Goal: Task Accomplishment & Management: Manage account settings

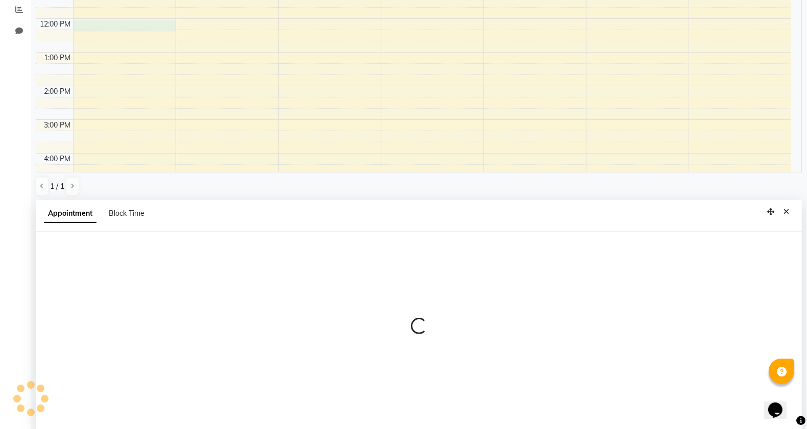
scroll to position [198, 0]
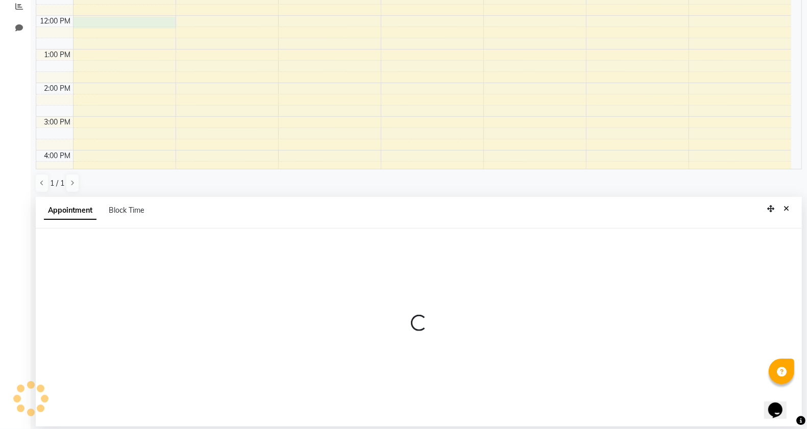
select select "58501"
select select "720"
select select "tentative"
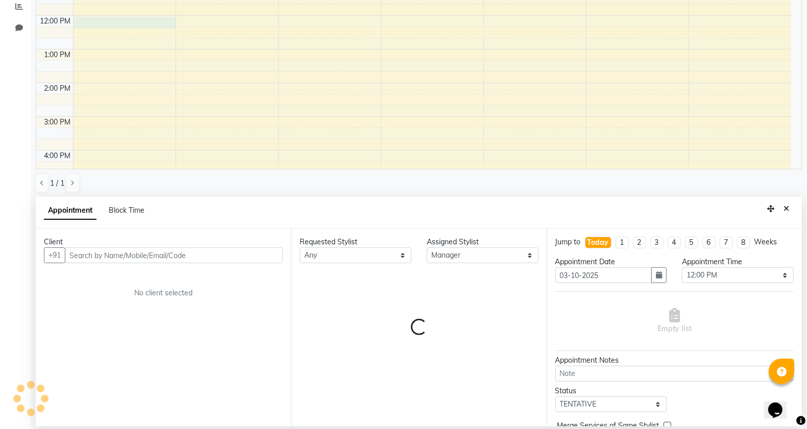
click at [155, 256] on input "text" at bounding box center [174, 255] width 218 height 16
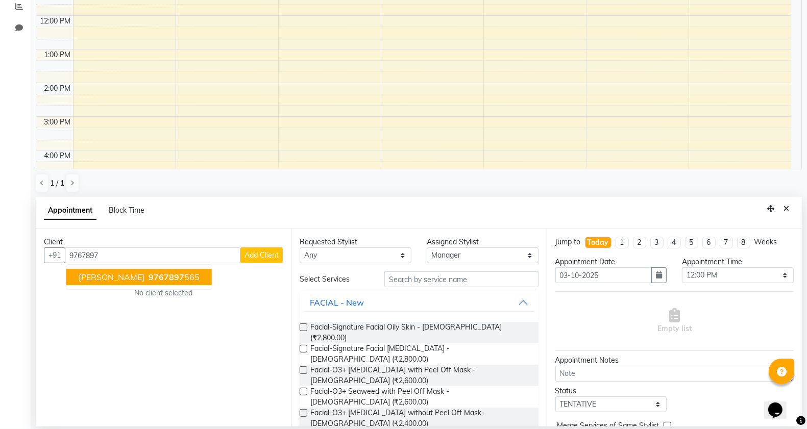
click at [114, 279] on span "[PERSON_NAME]" at bounding box center [112, 277] width 66 height 10
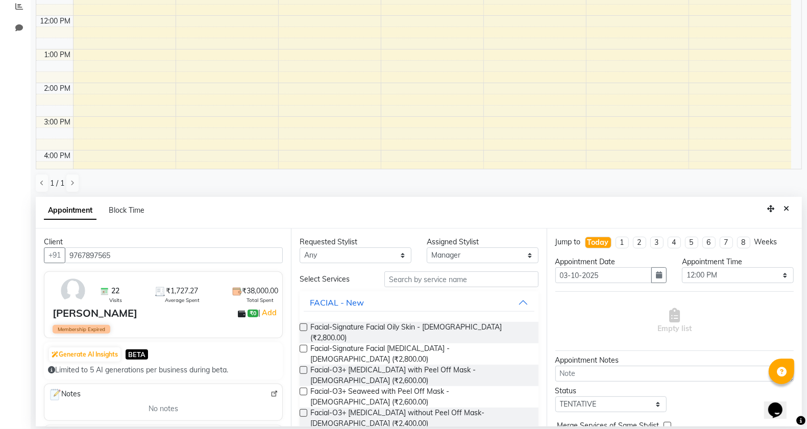
type input "9767897565"
click at [416, 276] on input "text" at bounding box center [461, 279] width 154 height 16
drag, startPoint x: 419, startPoint y: 273, endPoint x: 417, endPoint y: 292, distance: 18.5
click at [419, 279] on input "text" at bounding box center [461, 279] width 154 height 16
click at [419, 282] on input "text" at bounding box center [461, 279] width 154 height 16
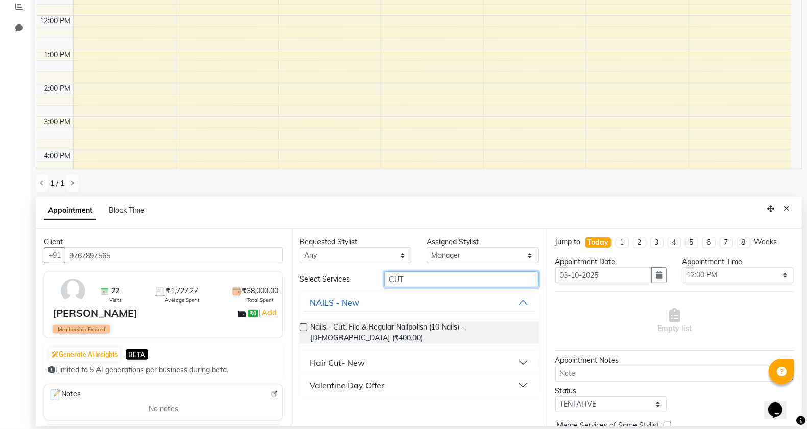
type input "CUT"
click at [314, 357] on div "Hair Cut- New" at bounding box center [337, 363] width 55 height 12
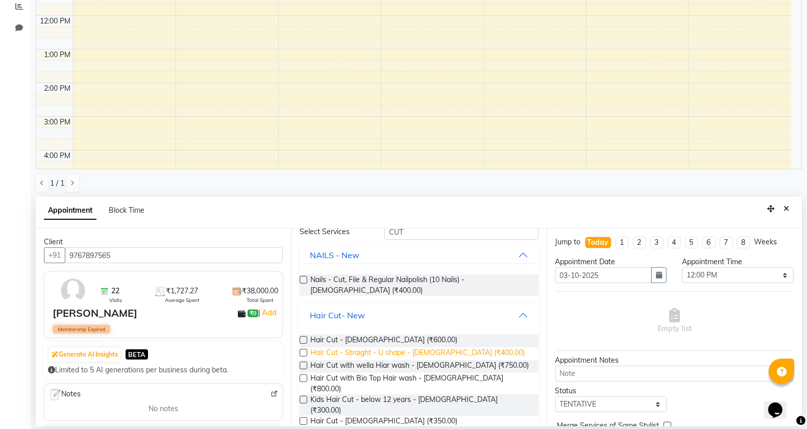
scroll to position [96, 0]
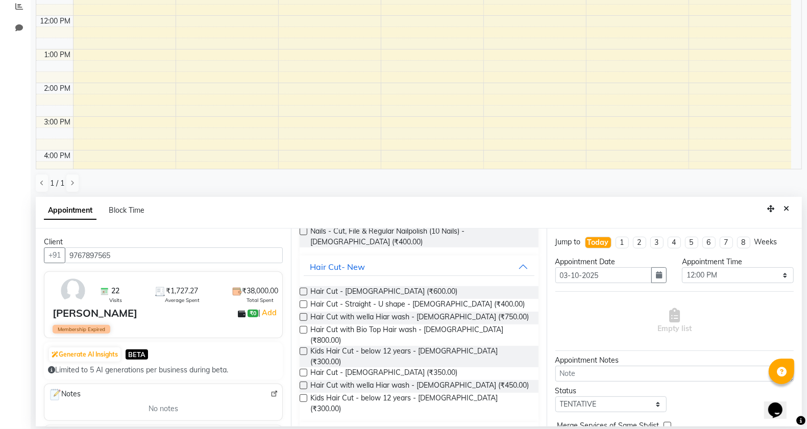
click at [342, 428] on div "Valentine Day Offer" at bounding box center [347, 434] width 74 height 12
click at [344, 428] on div "Valentine Day Offer" at bounding box center [347, 434] width 74 height 12
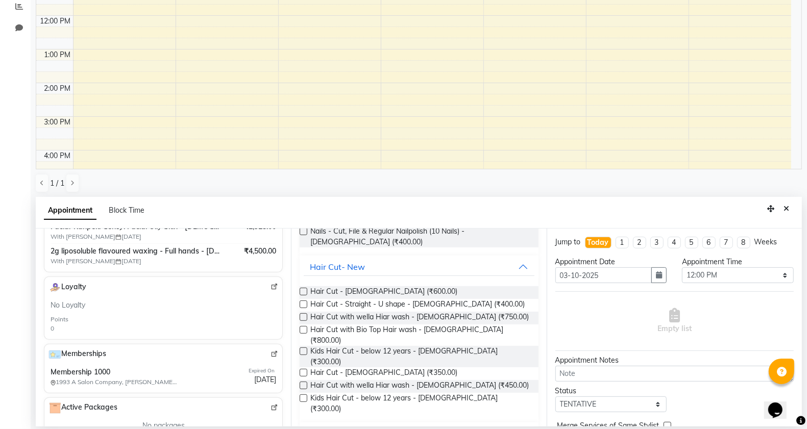
scroll to position [255, 0]
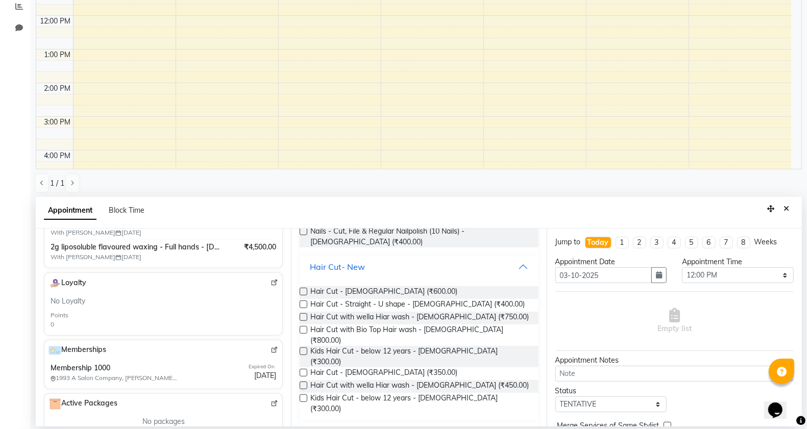
click at [331, 262] on div "Hair Cut- New" at bounding box center [337, 267] width 55 height 12
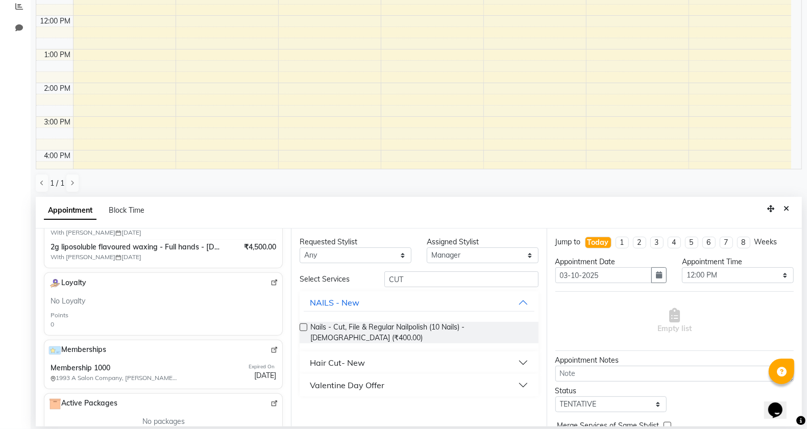
scroll to position [0, 0]
click at [335, 357] on div "Hair Cut- New" at bounding box center [337, 363] width 55 height 12
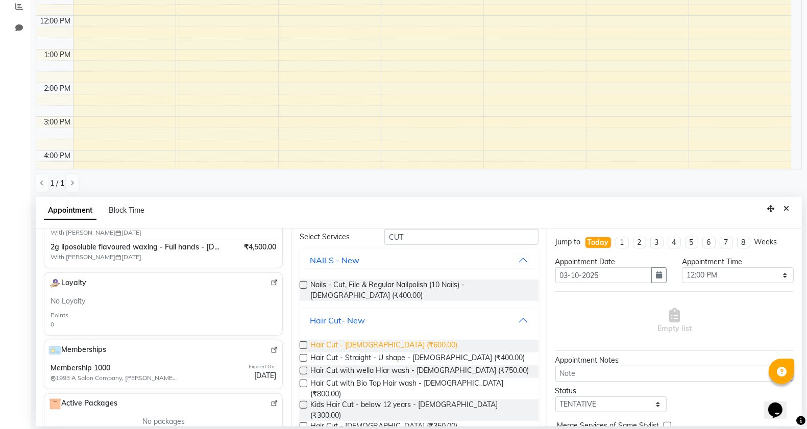
scroll to position [64, 0]
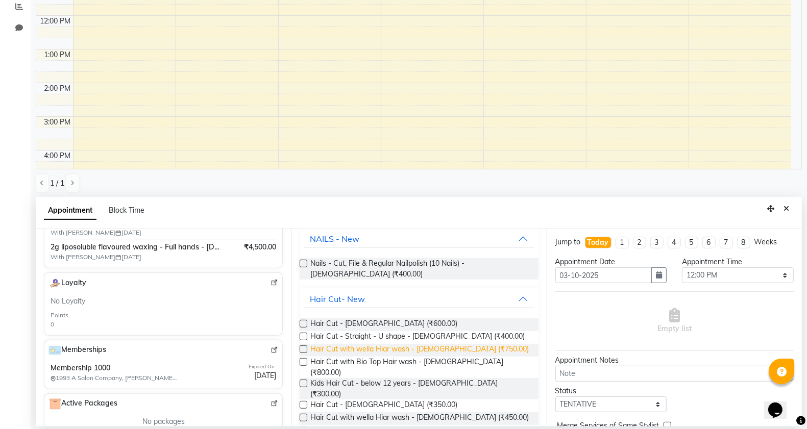
click at [468, 348] on span "Hair Cut with wella Hiar wash - [DEMOGRAPHIC_DATA] (₹750.00)" at bounding box center [419, 350] width 218 height 13
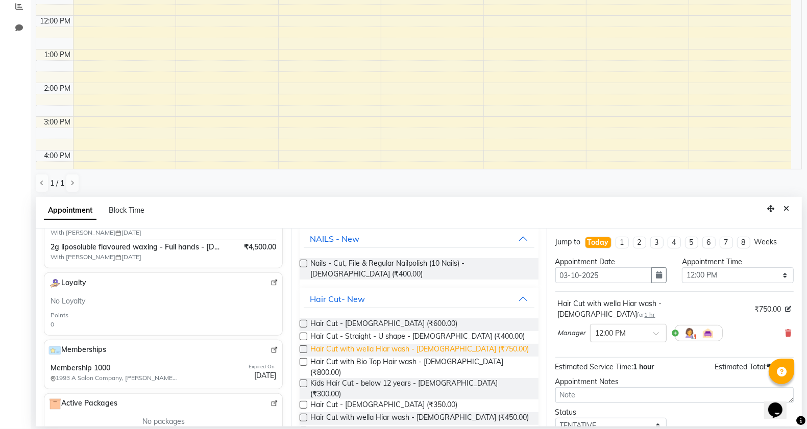
click at [465, 348] on span "Hair Cut with wella Hiar wash - [DEMOGRAPHIC_DATA] (₹750.00)" at bounding box center [419, 350] width 218 height 13
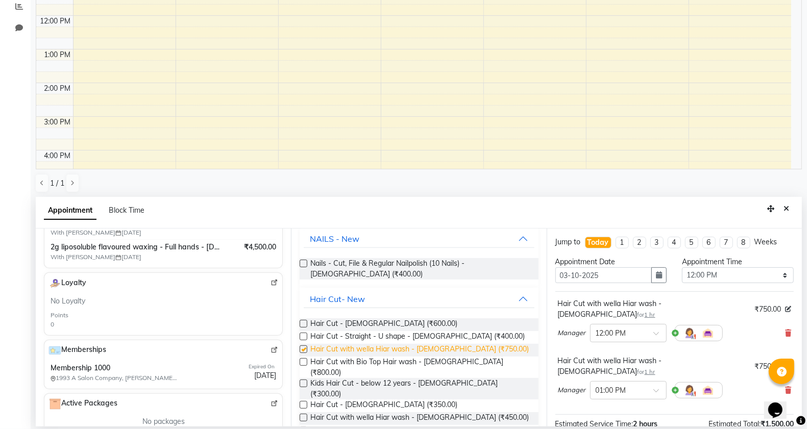
checkbox input "false"
click at [785, 330] on icon at bounding box center [788, 333] width 6 height 7
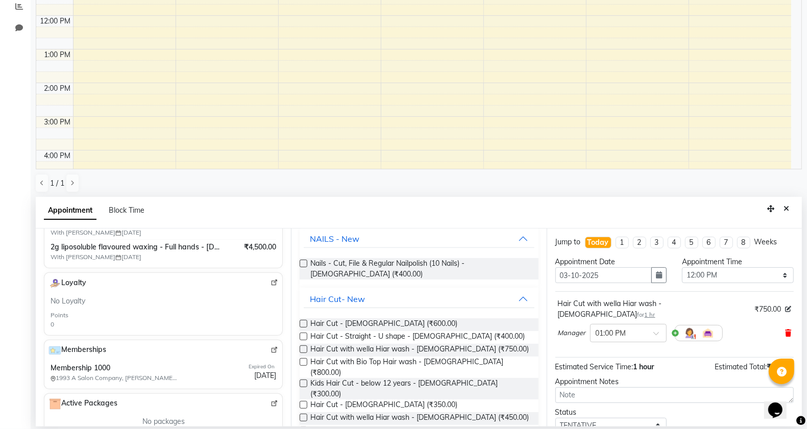
click at [785, 330] on icon at bounding box center [788, 333] width 6 height 7
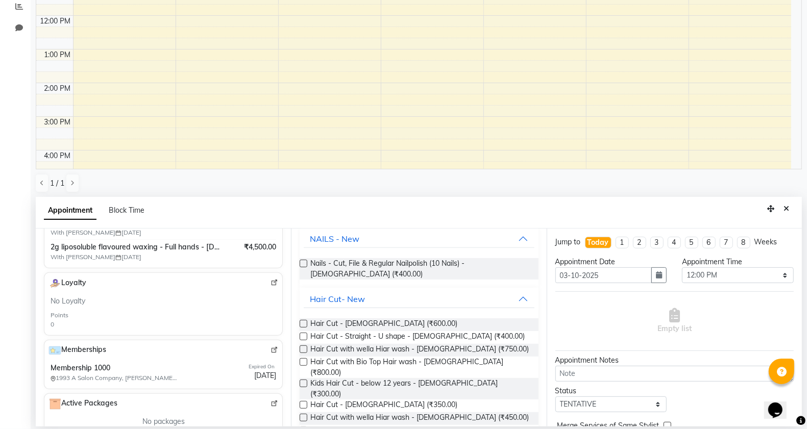
click at [390, 314] on div "Hair Cut - [DEMOGRAPHIC_DATA] (₹600.00) Hair Cut - Straight - U shape - [DEMOGR…" at bounding box center [419, 382] width 238 height 144
click at [385, 322] on span "Hair Cut - [DEMOGRAPHIC_DATA] (₹600.00)" at bounding box center [383, 324] width 147 height 13
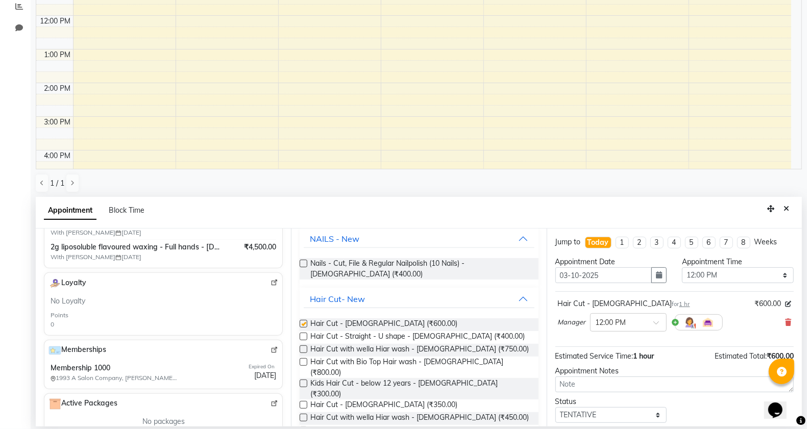
checkbox input "false"
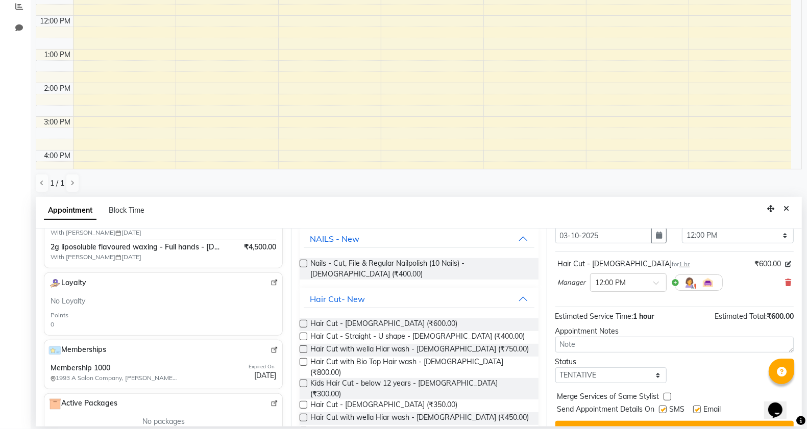
scroll to position [62, 0]
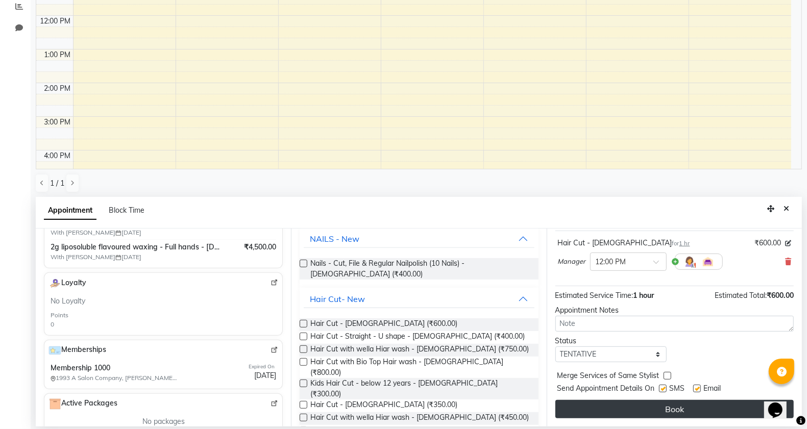
click at [626, 406] on button "Book" at bounding box center [674, 409] width 238 height 18
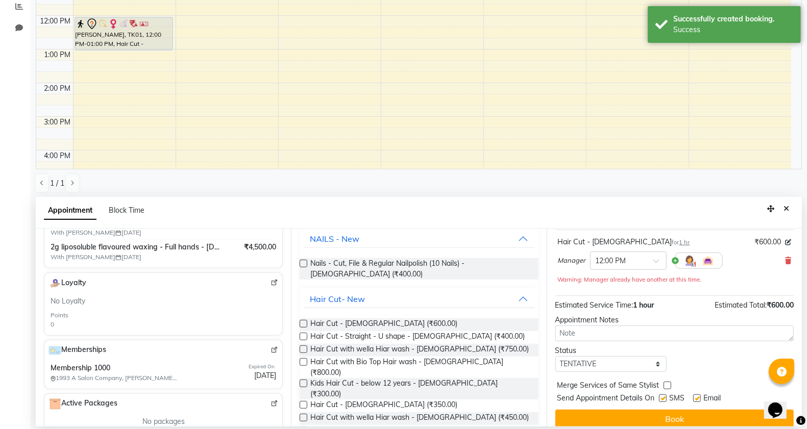
scroll to position [0, 0]
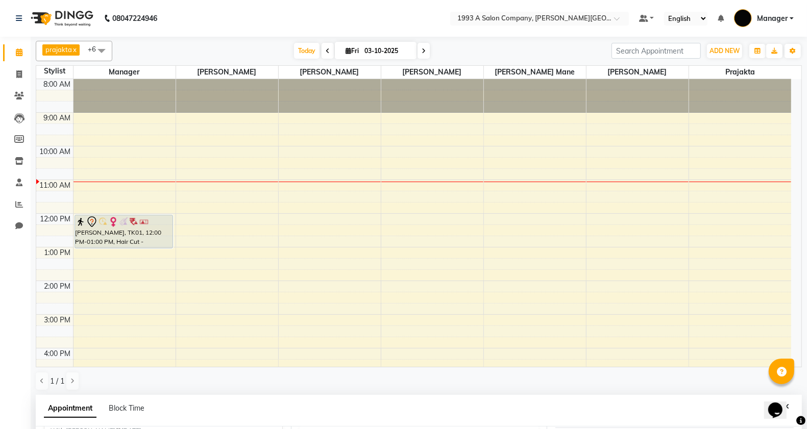
click at [148, 48] on div "[DATE] [DATE]" at bounding box center [361, 50] width 489 height 15
click at [202, 196] on div "8:00 AM 9:00 AM 10:00 AM 11:00 AM 12:00 PM 1:00 PM 2:00 PM 3:00 PM 4:00 PM 5:00…" at bounding box center [413, 314] width 755 height 471
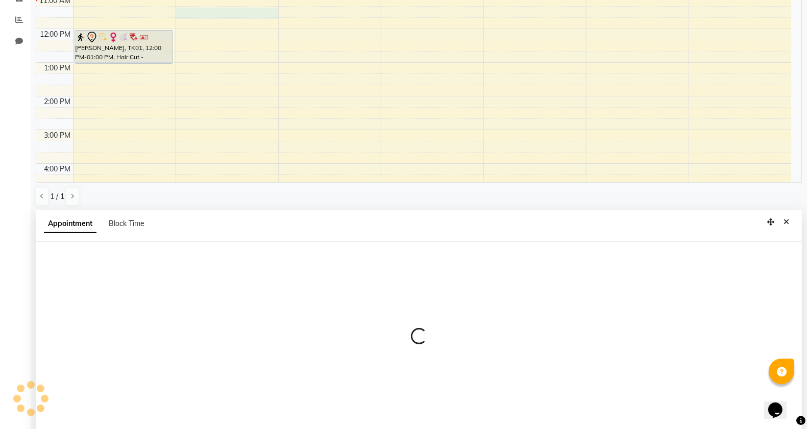
select select "11854"
select select "tentative"
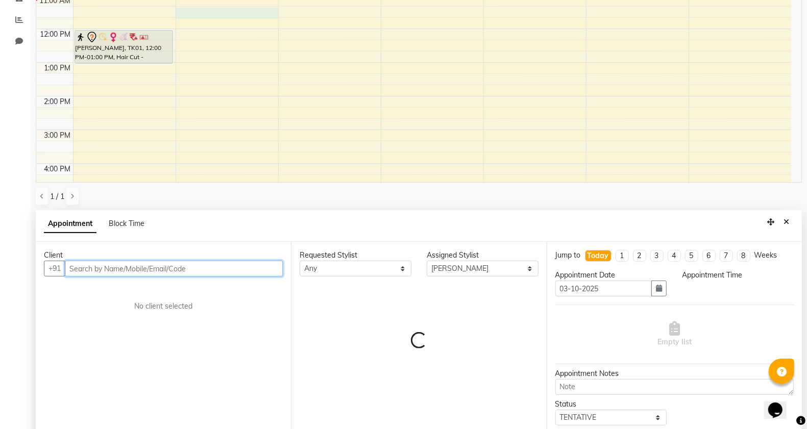
select select "675"
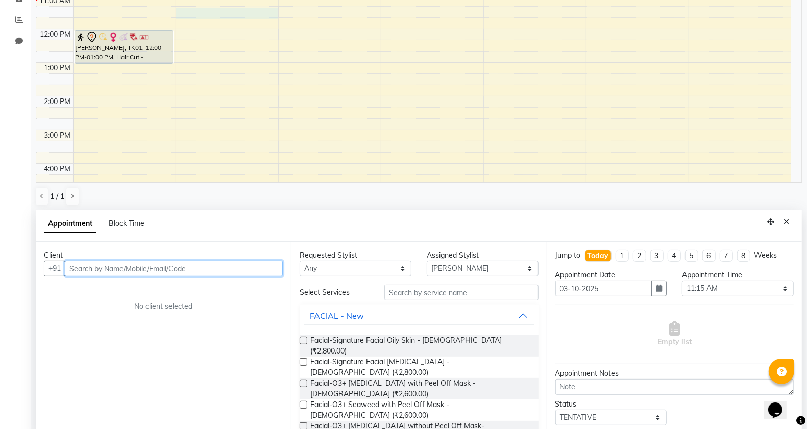
scroll to position [198, 0]
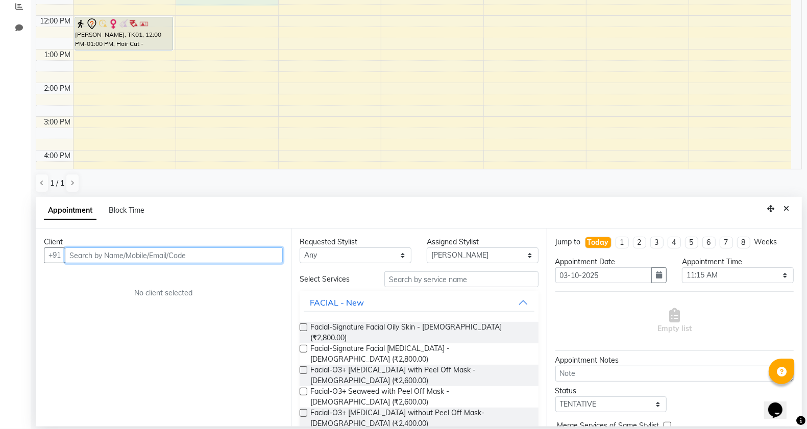
click at [95, 247] on input "text" at bounding box center [174, 255] width 218 height 16
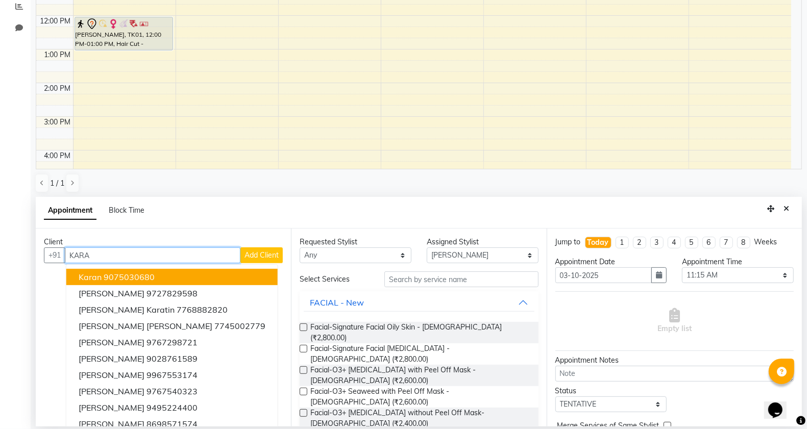
click at [126, 281] on ngb-highlight "9075030680" at bounding box center [129, 277] width 51 height 10
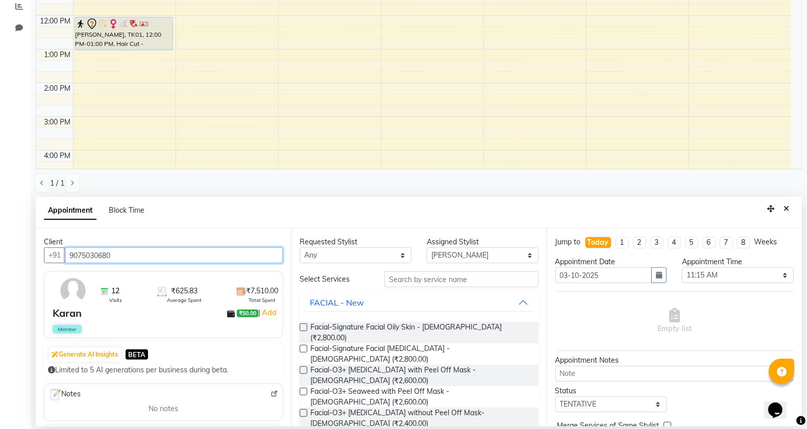
type input "9075030680"
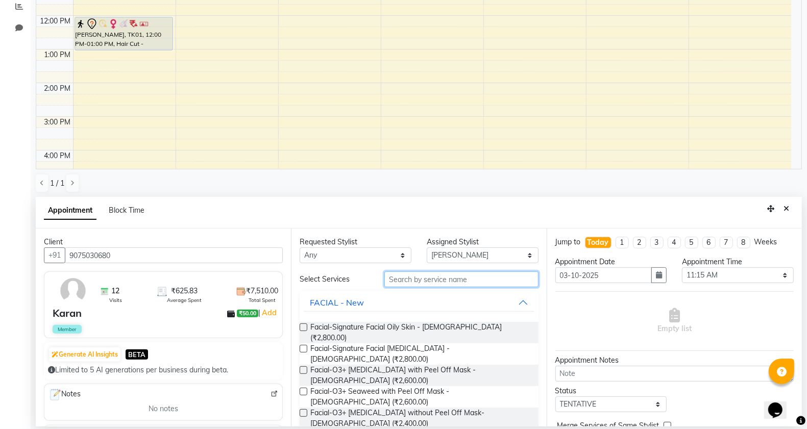
click at [419, 279] on input "text" at bounding box center [461, 279] width 154 height 16
click at [451, 262] on select "Select [PERSON_NAME] Manager [PERSON_NAME] [PERSON_NAME] [PERSON_NAME] [PERSON_…" at bounding box center [483, 255] width 112 height 16
select select "70852"
click at [427, 247] on select "Select [PERSON_NAME] Manager [PERSON_NAME] [PERSON_NAME] [PERSON_NAME] [PERSON_…" at bounding box center [483, 255] width 112 height 16
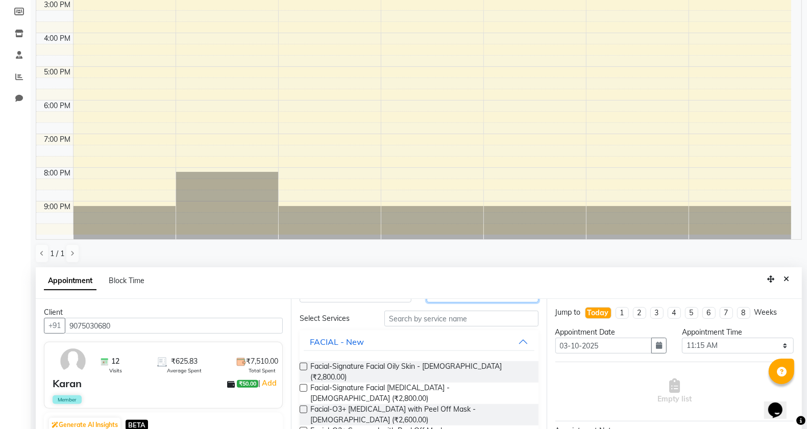
scroll to position [0, 0]
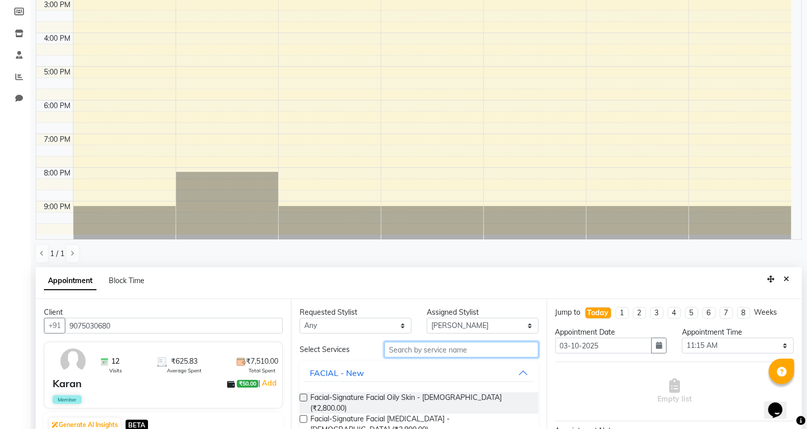
click at [425, 356] on input "text" at bounding box center [461, 350] width 154 height 16
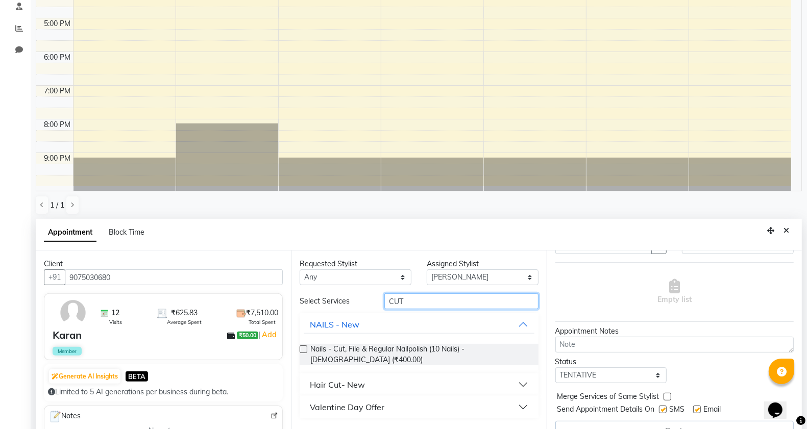
scroll to position [198, 0]
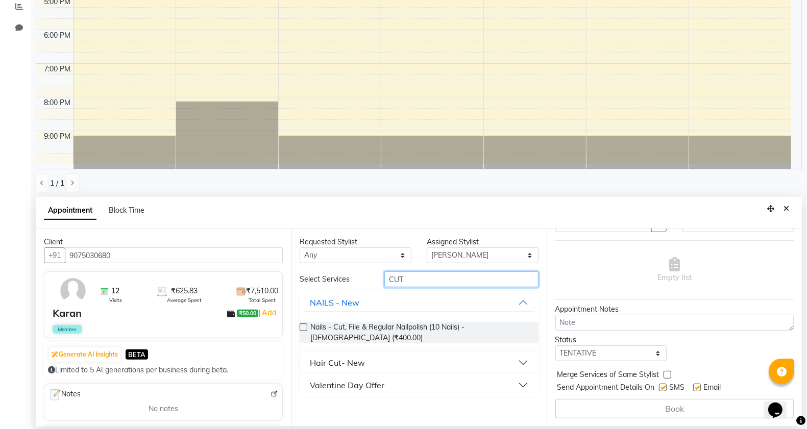
type input "CUT"
click at [354, 357] on div "Hair Cut- New" at bounding box center [337, 363] width 55 height 12
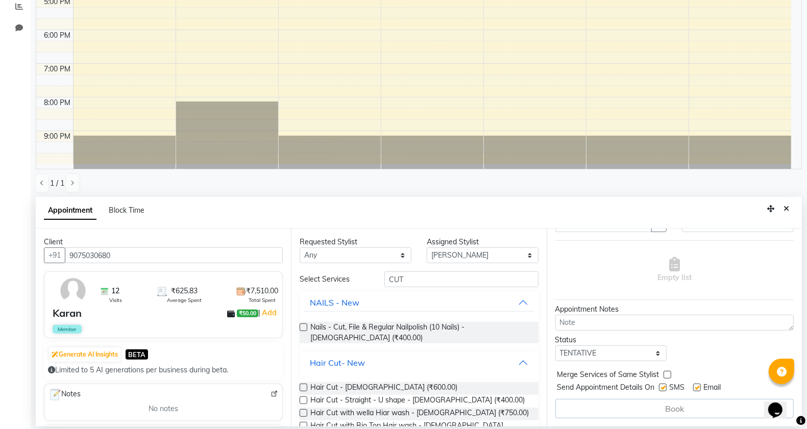
scroll to position [64, 0]
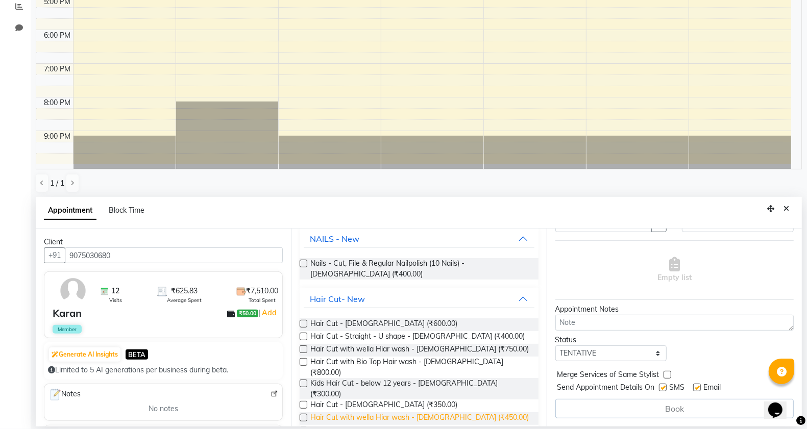
click at [430, 412] on span "Hair Cut with wella Hiar wash - [DEMOGRAPHIC_DATA] (₹450.00)" at bounding box center [419, 418] width 218 height 13
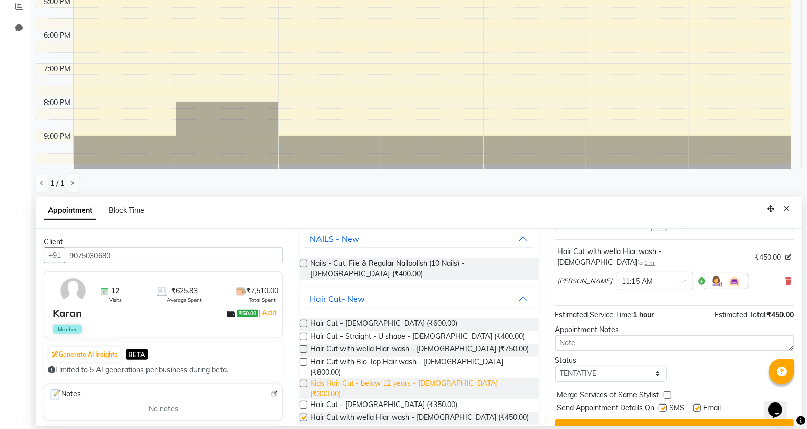
checkbox input "false"
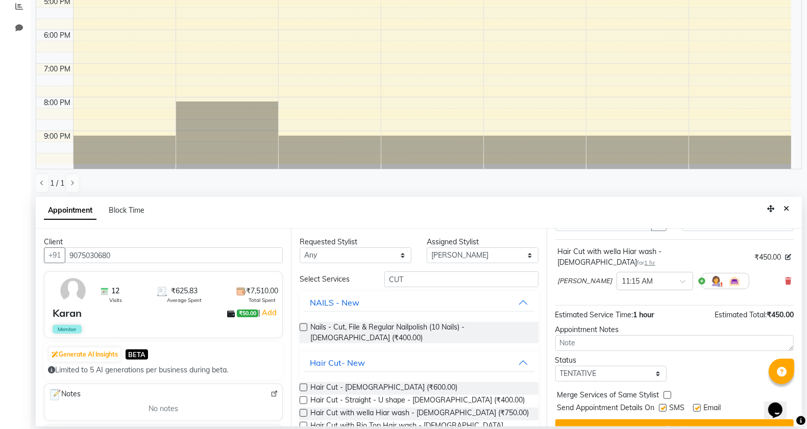
scroll to position [70, 0]
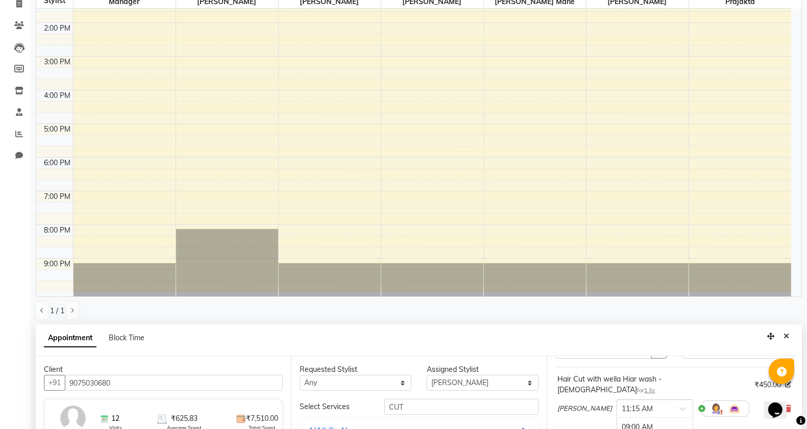
click at [633, 400] on div "× 11:15 AM" at bounding box center [654, 409] width 77 height 18
click at [633, 403] on input "text" at bounding box center [644, 408] width 45 height 11
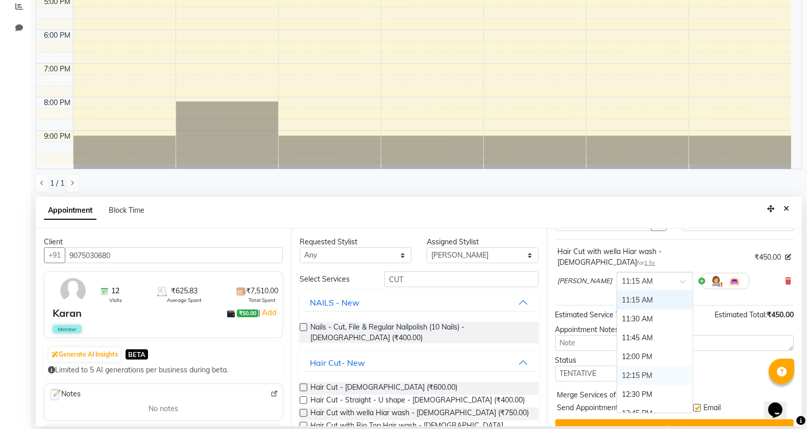
scroll to position [233, 0]
click at [617, 361] on div "01:00 PM" at bounding box center [655, 368] width 76 height 19
drag, startPoint x: 364, startPoint y: 280, endPoint x: 341, endPoint y: 282, distance: 23.1
click at [341, 282] on div "Select Services" at bounding box center [334, 279] width 85 height 11
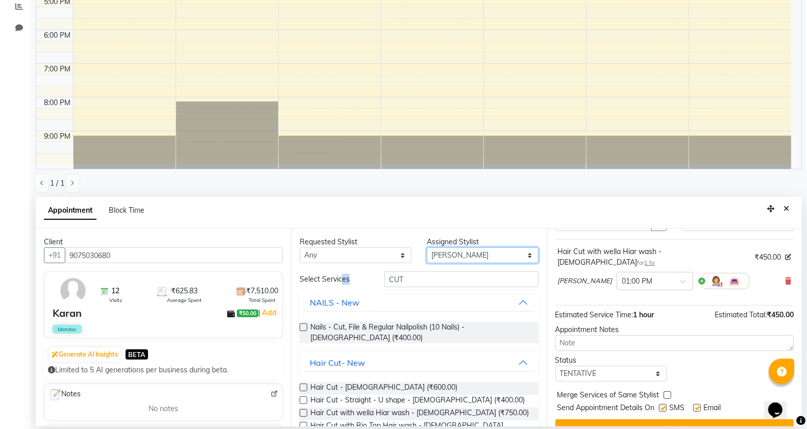
click at [450, 261] on select "Select [PERSON_NAME] Manager [PERSON_NAME] [PERSON_NAME] [PERSON_NAME] [PERSON_…" at bounding box center [483, 255] width 112 height 16
select select "11854"
click at [427, 247] on select "Select [PERSON_NAME] Manager [PERSON_NAME] [PERSON_NAME] [PERSON_NAME] [PERSON_…" at bounding box center [483, 255] width 112 height 16
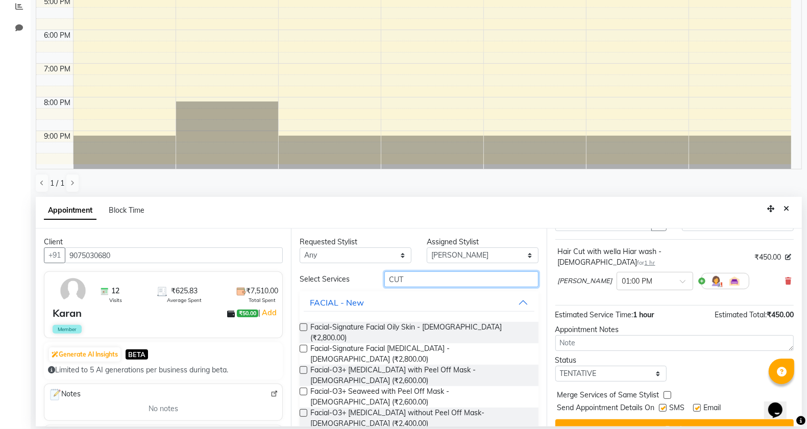
drag, startPoint x: 417, startPoint y: 277, endPoint x: 265, endPoint y: 274, distance: 152.1
click at [269, 277] on div "Client +91 9075030680 12 Visits ₹625.83 Average Spent ₹7,510.00 Total Spent Kar…" at bounding box center [419, 328] width 766 height 198
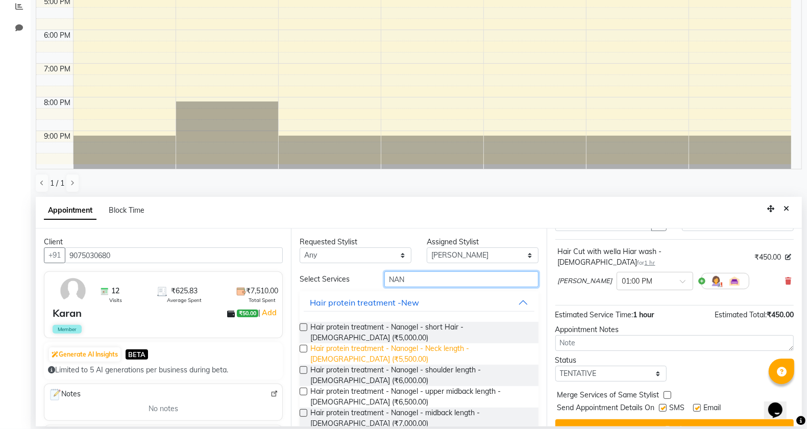
type input "NAN"
click at [385, 347] on span "Hair protein treatment - Nanogel - Neck length - [DEMOGRAPHIC_DATA] (₹5,500.00)" at bounding box center [419, 353] width 219 height 21
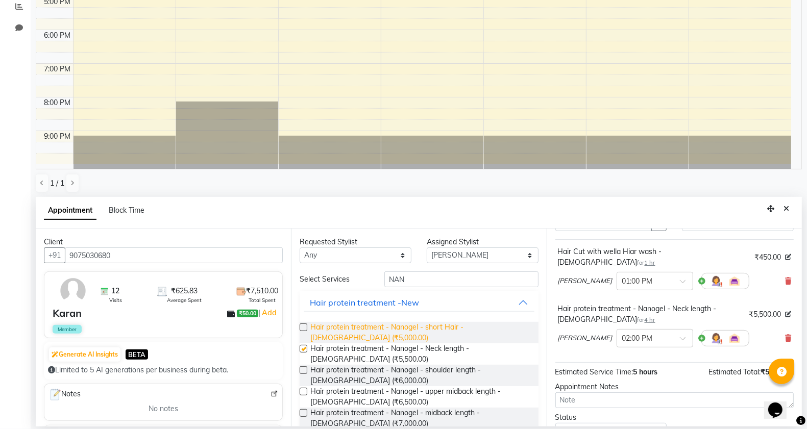
checkbox input "false"
click at [640, 332] on input "text" at bounding box center [644, 337] width 45 height 11
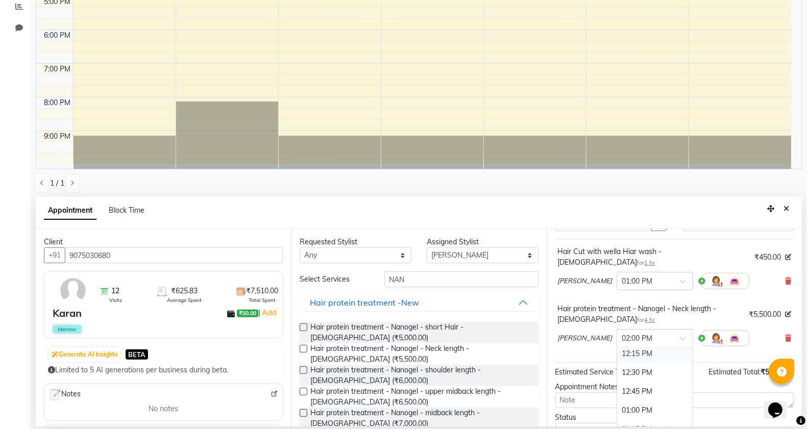
scroll to position [249, 0]
click at [628, 401] on div "01:00 PM" at bounding box center [655, 410] width 76 height 19
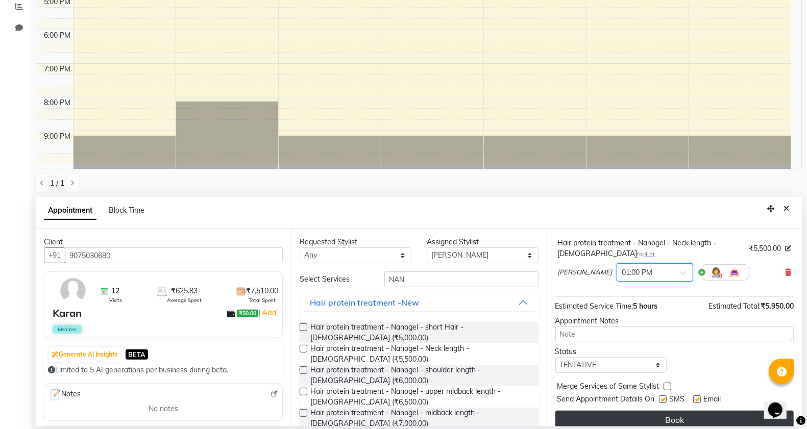
scroll to position [129, 0]
click at [662, 410] on button "Book" at bounding box center [674, 419] width 238 height 18
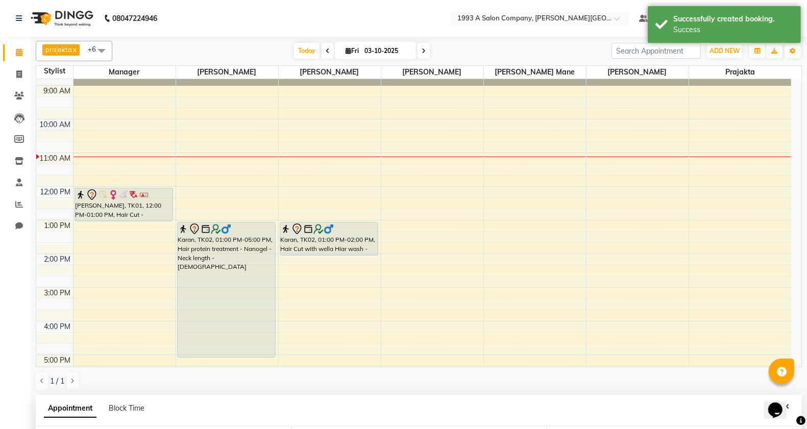
scroll to position [0, 0]
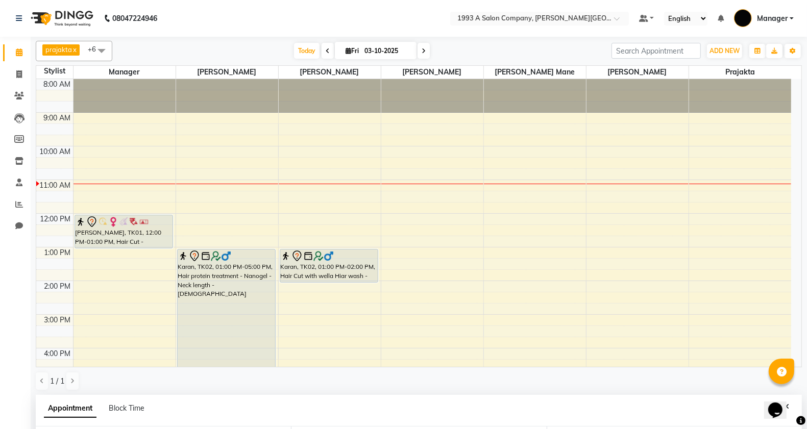
click at [307, 9] on nav "08047224946 Select Location × 1993 A Salon Company, [PERSON_NAME] Road Default …" at bounding box center [403, 18] width 807 height 37
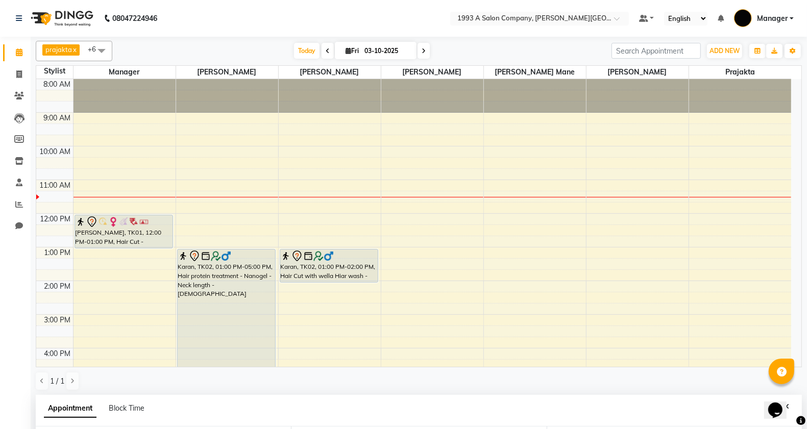
click at [133, 41] on div "[PERSON_NAME] x Manager x [PERSON_NAME] x [PERSON_NAME] x [PERSON_NAME] x [PERS…" at bounding box center [419, 51] width 766 height 20
click at [19, 90] on span at bounding box center [19, 96] width 18 height 12
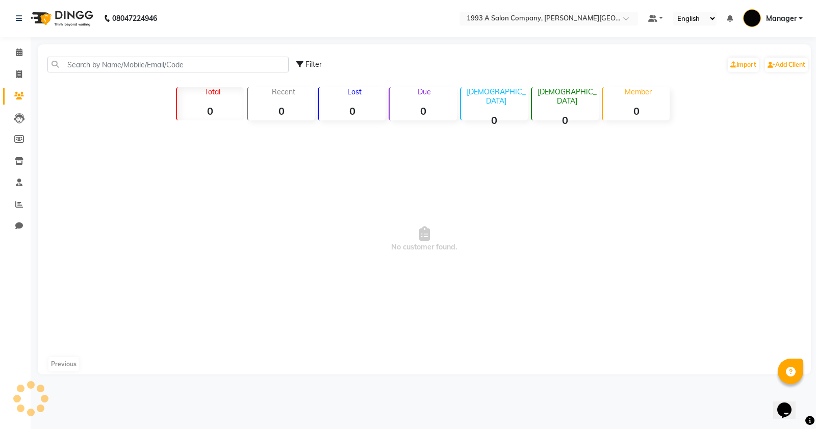
click at [19, 84] on li "Invoice" at bounding box center [15, 75] width 31 height 22
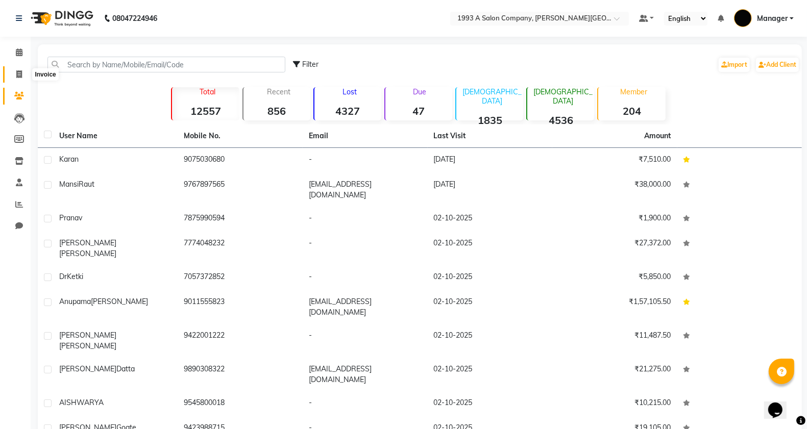
click at [18, 80] on span at bounding box center [19, 75] width 18 height 12
select select "613"
select select "service"
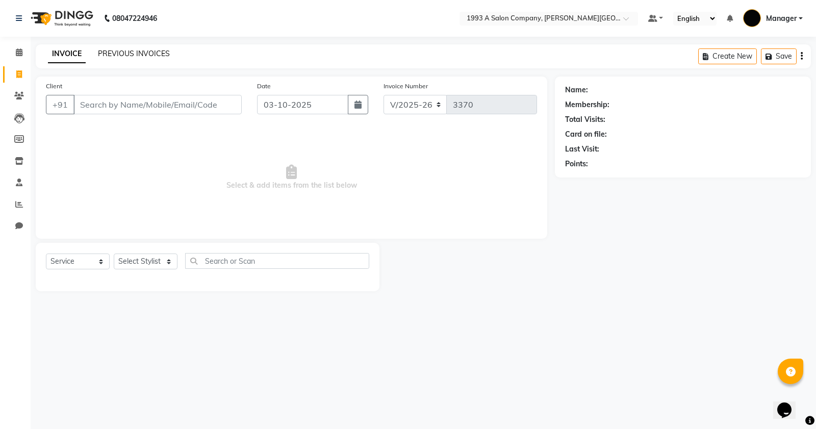
click at [165, 54] on link "PREVIOUS INVOICES" at bounding box center [134, 53] width 72 height 9
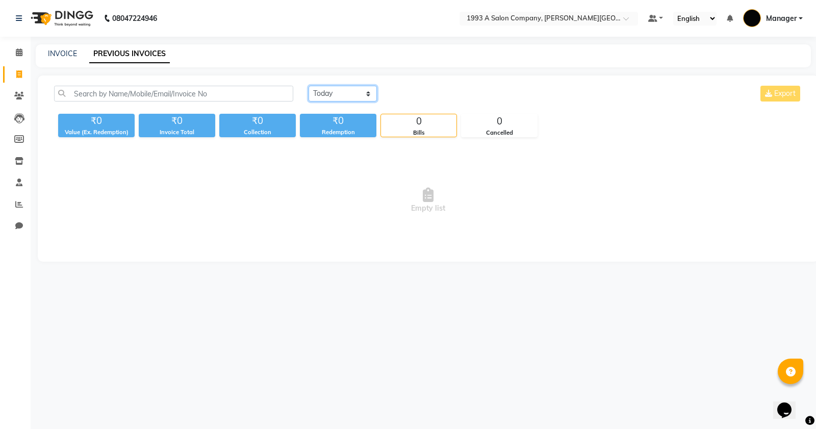
click at [318, 89] on select "[DATE] [DATE] Custom Range" at bounding box center [343, 94] width 68 height 16
select select "range"
click at [309, 86] on select "[DATE] [DATE] Custom Range" at bounding box center [343, 94] width 68 height 16
click at [358, 141] on div "[DATE] [DATE] Custom Range [DATE] - [DATE] Export ₹0 Value (Ex. Redemption) ₹0 …" at bounding box center [428, 169] width 781 height 186
click at [341, 93] on select "[DATE] [DATE] Custom Range" at bounding box center [347, 94] width 77 height 16
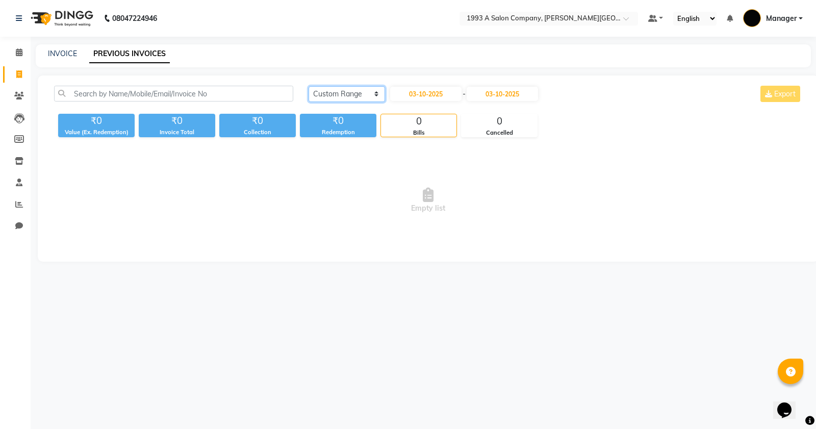
click at [309, 86] on select "[DATE] [DATE] Custom Range" at bounding box center [347, 94] width 77 height 16
click at [408, 90] on input "03-10-2025" at bounding box center [425, 94] width 71 height 14
select select "10"
select select "2025"
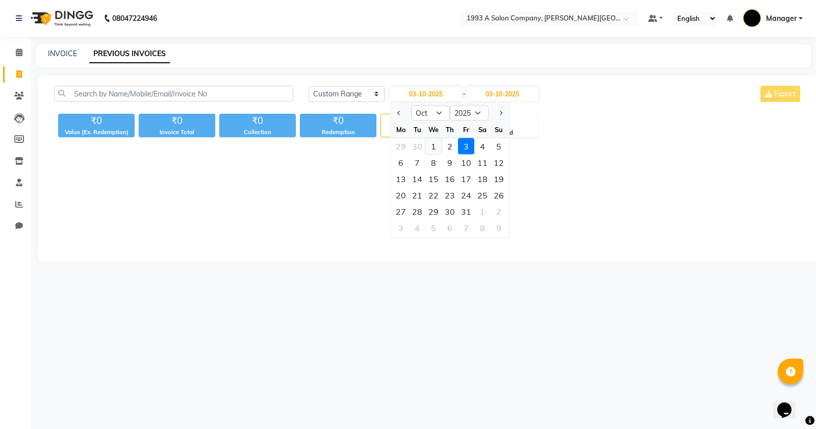
click at [433, 139] on div "1" at bounding box center [434, 146] width 16 height 16
type input "01-10-2025"
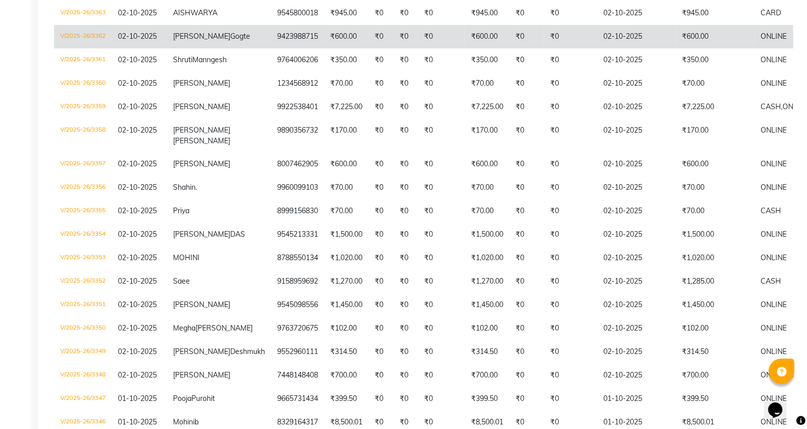
scroll to position [46, 0]
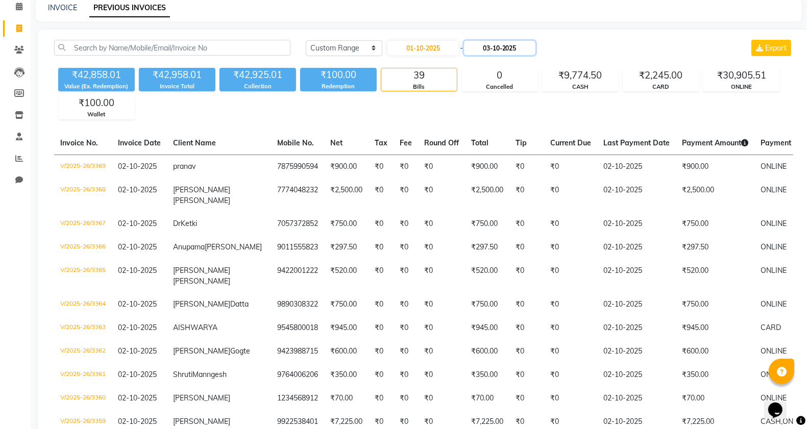
click at [517, 55] on input "03-10-2025" at bounding box center [499, 48] width 71 height 14
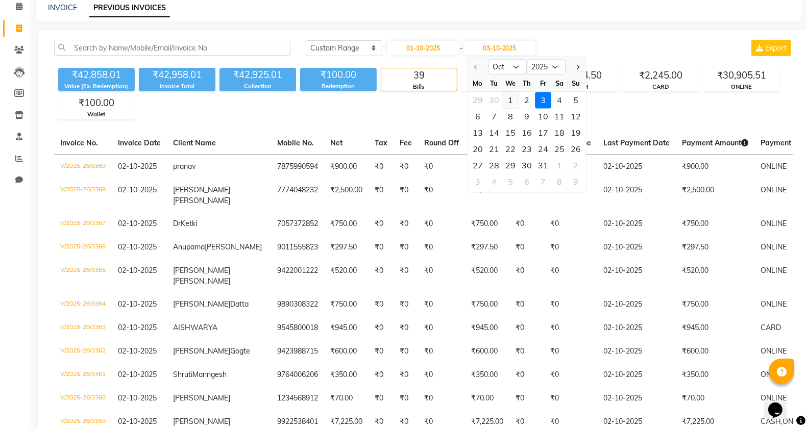
click at [513, 105] on div "1" at bounding box center [510, 100] width 16 height 16
type input "01-10-2025"
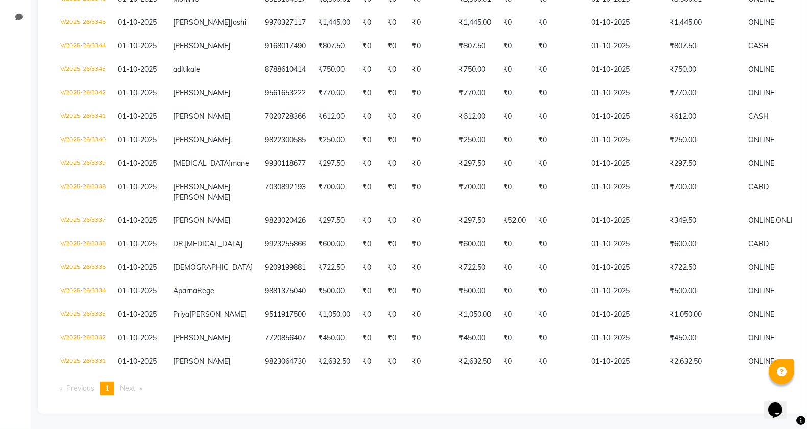
scroll to position [0, 0]
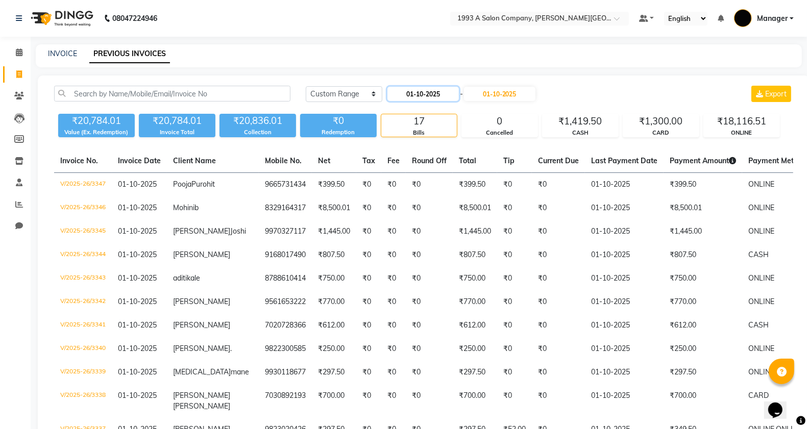
click at [414, 97] on input "01-10-2025" at bounding box center [422, 94] width 71 height 14
select select "10"
select select "2025"
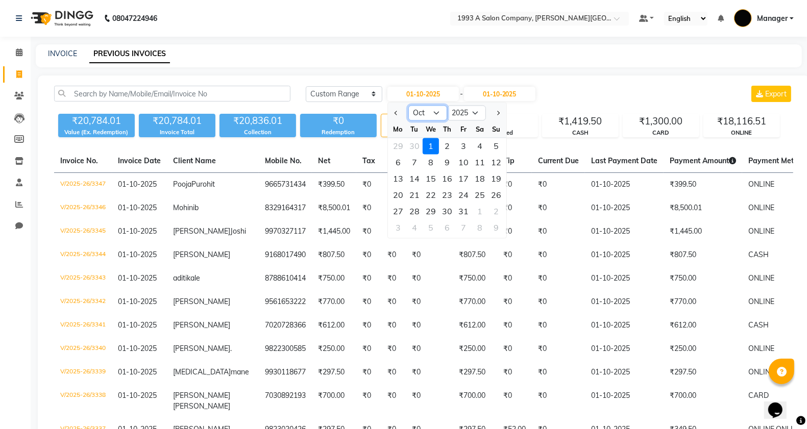
click at [416, 114] on select "Jan Feb Mar Apr May Jun [DATE] Aug Sep Oct Nov Dec" at bounding box center [427, 113] width 39 height 15
select select "9"
click at [408, 106] on select "Jan Feb Mar Apr May Jun [DATE] Aug Sep Oct Nov Dec" at bounding box center [427, 113] width 39 height 15
click at [416, 208] on div "30" at bounding box center [414, 212] width 16 height 16
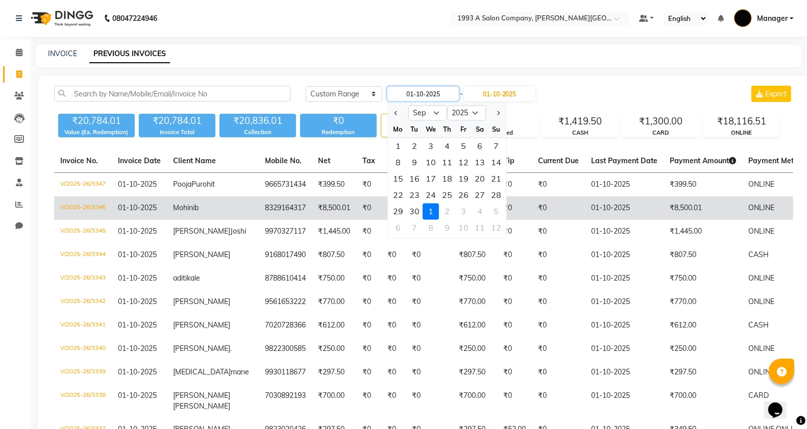
type input "30-09-2025"
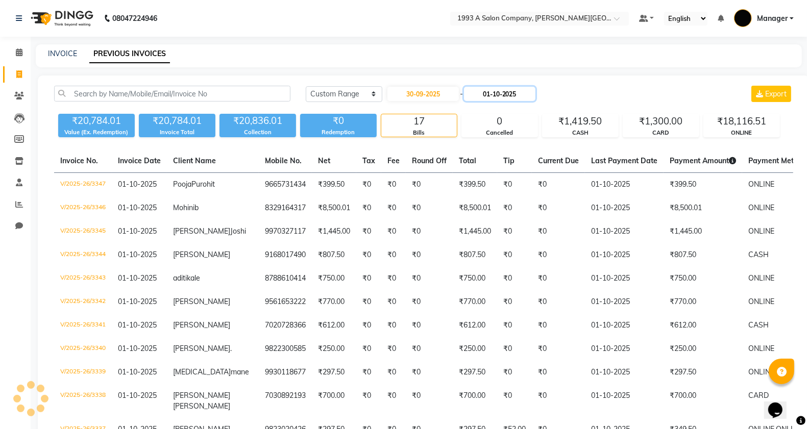
click at [505, 95] on input "01-10-2025" at bounding box center [499, 94] width 71 height 14
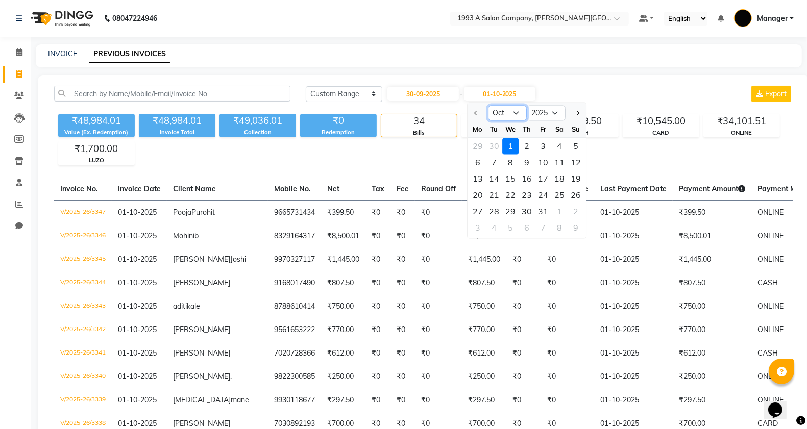
drag, startPoint x: 499, startPoint y: 113, endPoint x: 499, endPoint y: 119, distance: 6.1
click at [499, 113] on select "Sep Oct Nov Dec" at bounding box center [507, 113] width 39 height 15
select select "9"
click at [488, 106] on select "Sep Oct Nov Dec" at bounding box center [507, 113] width 39 height 15
click at [493, 208] on div "30" at bounding box center [494, 212] width 16 height 16
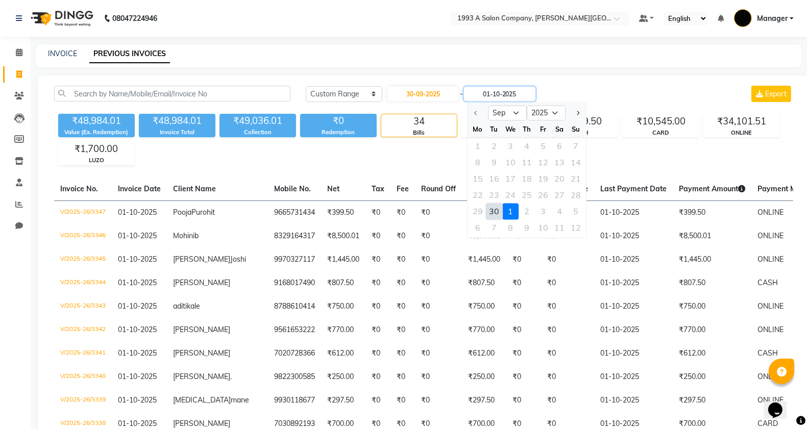
type input "30-09-2025"
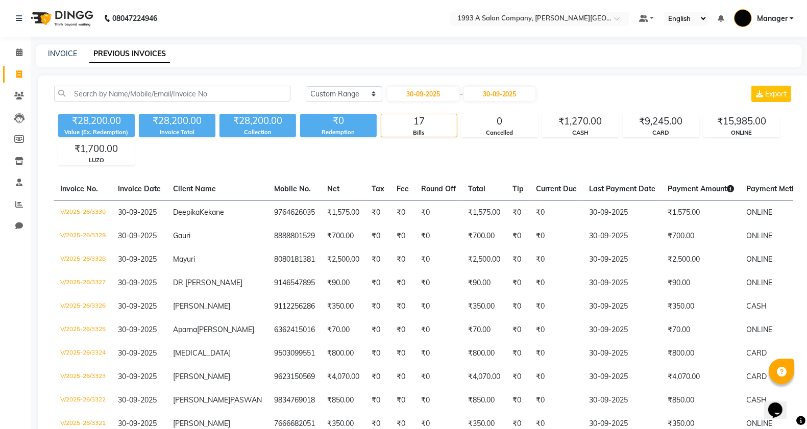
click at [18, 38] on div "Calendar Invoice Clients Leads Members Inventory Staff Reports Chat Completed I…" at bounding box center [69, 339] width 138 height 621
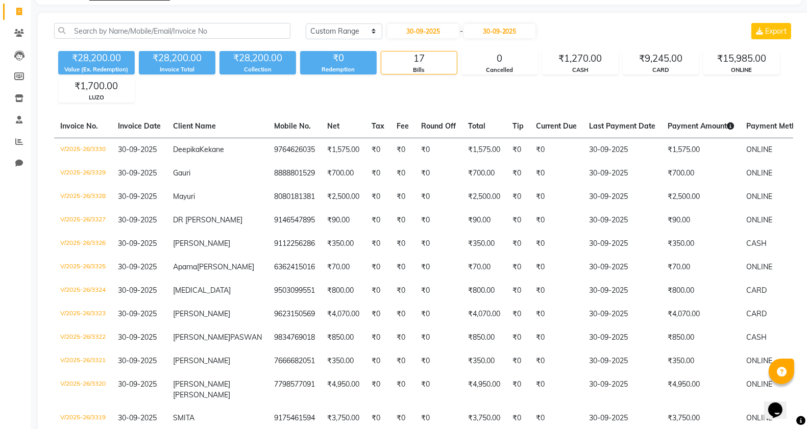
scroll to position [64, 0]
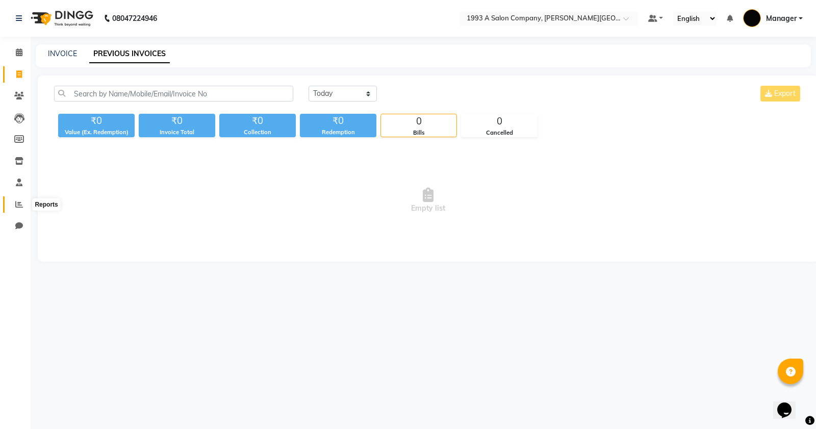
click at [11, 205] on span at bounding box center [19, 205] width 18 height 12
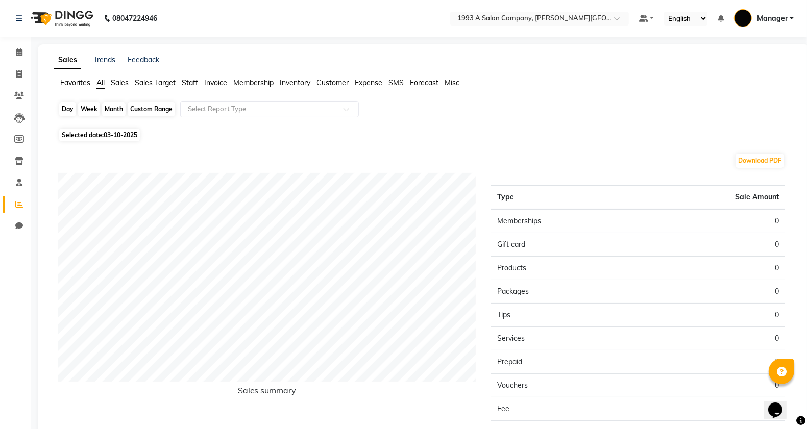
click at [61, 111] on div "Day" at bounding box center [67, 109] width 17 height 14
select select "10"
select select "2025"
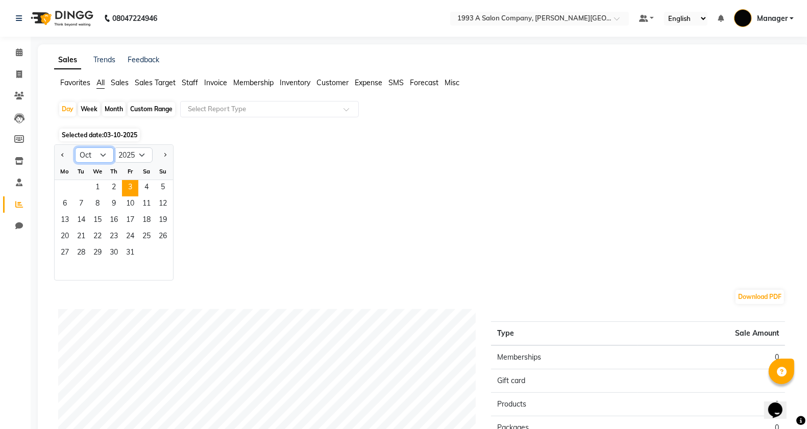
click at [88, 152] on select "Jan Feb Mar Apr May Jun [DATE] Aug Sep Oct Nov Dec" at bounding box center [94, 154] width 39 height 15
select select "9"
click at [75, 148] on select "Jan Feb Mar Apr May Jun [DATE] Aug Sep Oct Nov Dec" at bounding box center [94, 154] width 39 height 15
click at [57, 181] on span "1" at bounding box center [65, 188] width 16 height 16
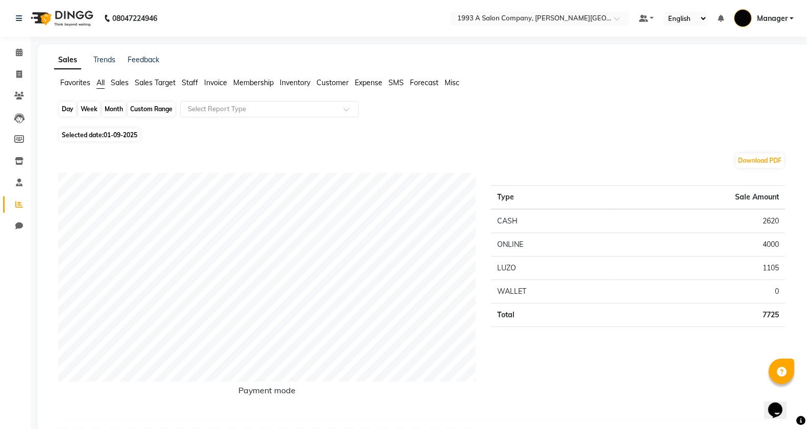
click at [65, 102] on div "Day" at bounding box center [67, 109] width 17 height 14
select select "9"
select select "2025"
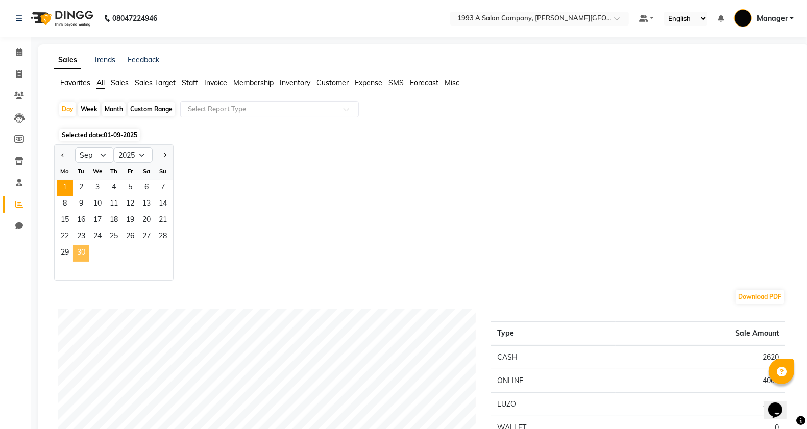
click at [80, 256] on span "30" at bounding box center [81, 253] width 16 height 16
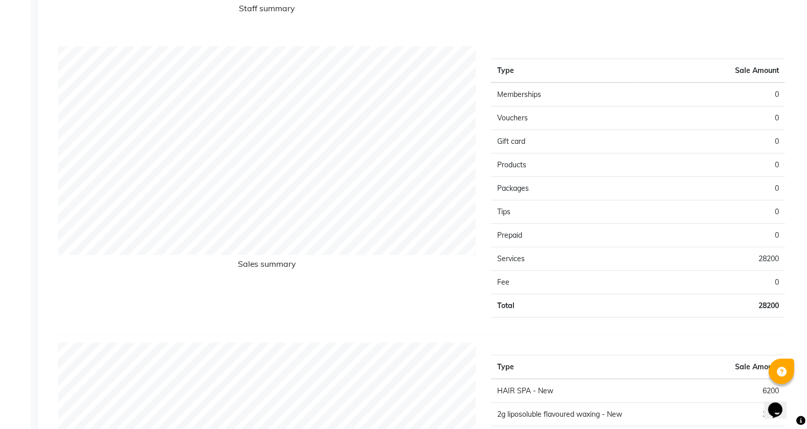
scroll to position [702, 0]
